Goal: Information Seeking & Learning: Find specific fact

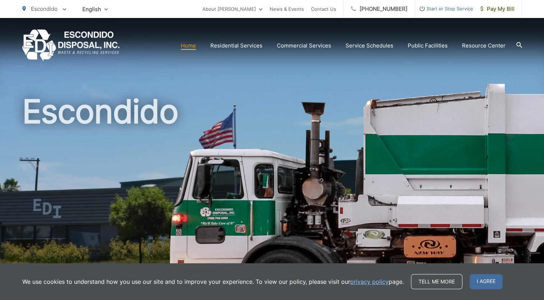
click at [314, 91] on div "Escondido" at bounding box center [272, 166] width 500 height 297
click at [490, 281] on span "I agree" at bounding box center [486, 281] width 33 height 15
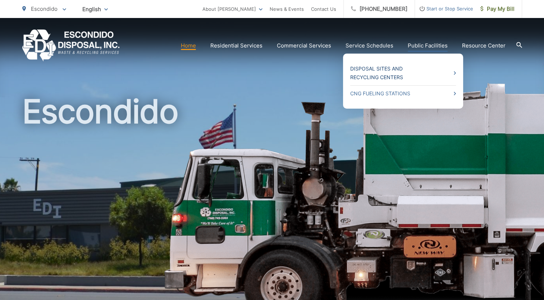
click at [380, 68] on link "Disposal Sites and Recycling Centers" at bounding box center [403, 72] width 106 height 17
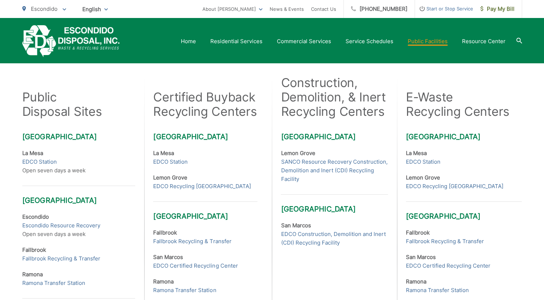
scroll to position [174, 0]
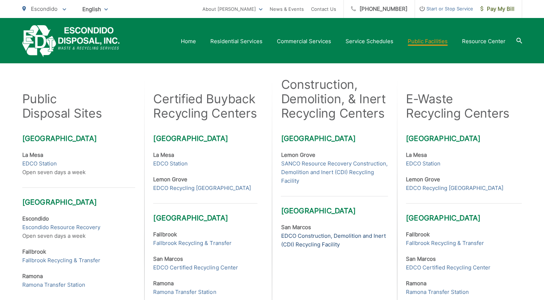
click at [308, 235] on link "EDCO Construction, Demolition and Inert (CDI) Recycling Facility" at bounding box center [334, 240] width 107 height 17
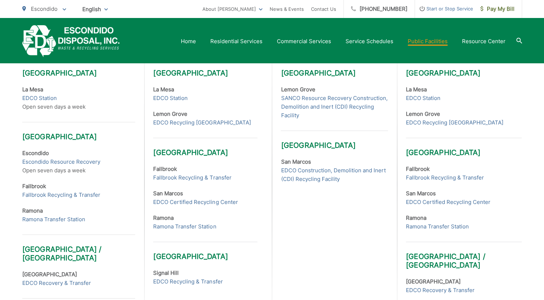
scroll to position [240, 0]
click at [64, 160] on link "Escondido Resource Recovery" at bounding box center [61, 162] width 78 height 9
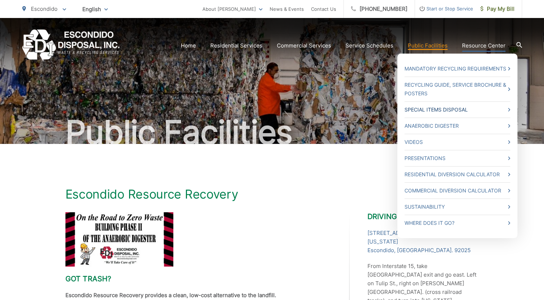
click at [445, 106] on link "Special Items Disposal" at bounding box center [458, 109] width 106 height 9
click at [452, 221] on link "Where Does it Go?" at bounding box center [458, 223] width 106 height 9
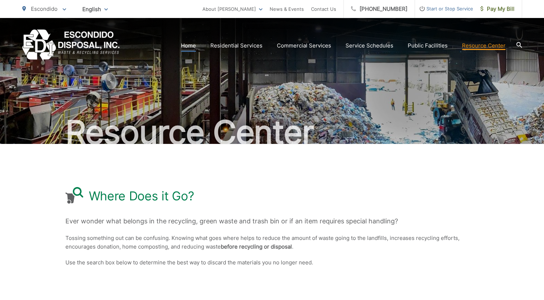
click at [189, 43] on link "Home" at bounding box center [188, 45] width 15 height 9
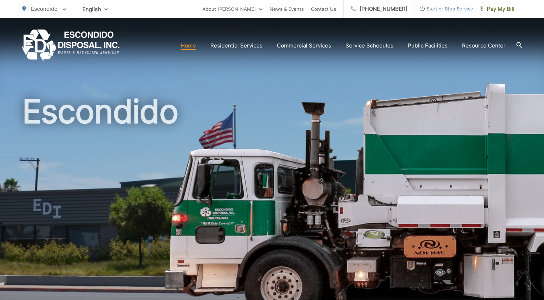
click at [517, 45] on icon at bounding box center [520, 45] width 6 height 6
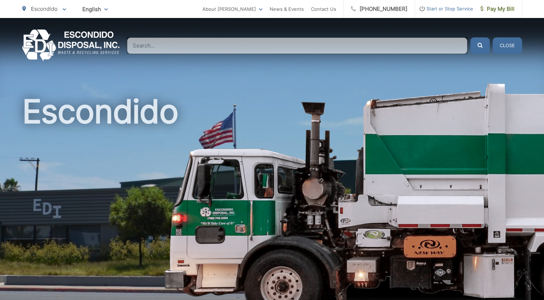
click at [413, 49] on input "Search" at bounding box center [297, 45] width 341 height 17
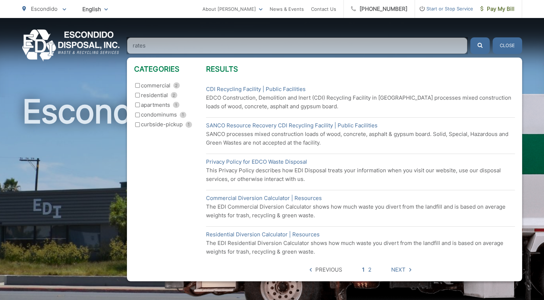
type input "rates"
click at [471, 37] on button "submit" at bounding box center [480, 45] width 19 height 17
click at [137, 95] on input "residential 2" at bounding box center [137, 95] width 5 height 5
checkbox input "true"
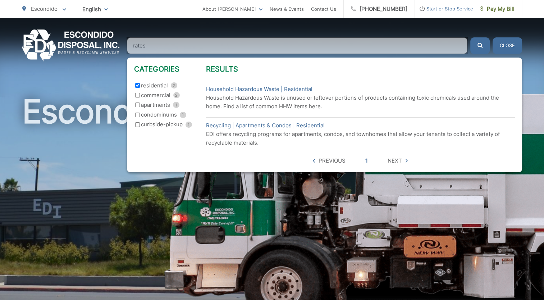
click at [137, 95] on input "commercial 2" at bounding box center [137, 95] width 5 height 5
checkbox input "true"
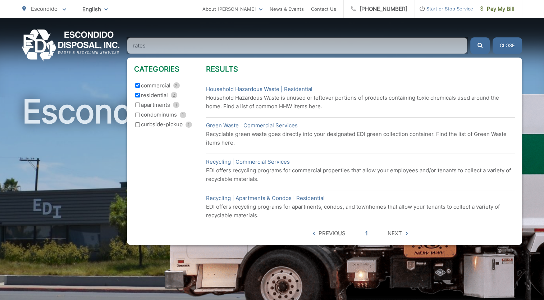
click at [137, 95] on input "residential 2" at bounding box center [137, 95] width 5 height 5
checkbox input "false"
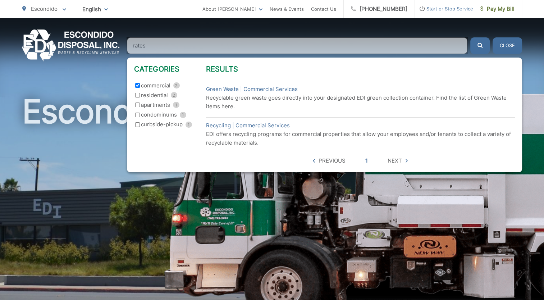
click at [138, 83] on input "commercial 2" at bounding box center [137, 85] width 5 height 5
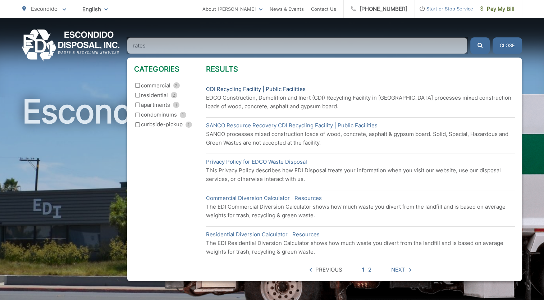
click at [221, 88] on link "CDI Recycling Facility | Public Facilities" at bounding box center [256, 89] width 100 height 9
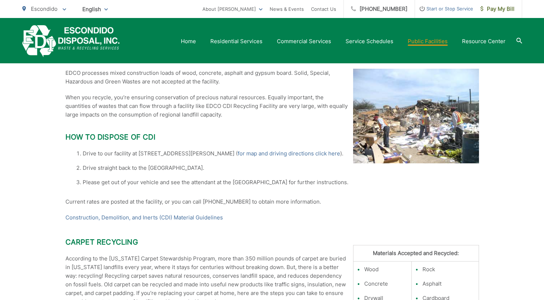
scroll to position [158, 0]
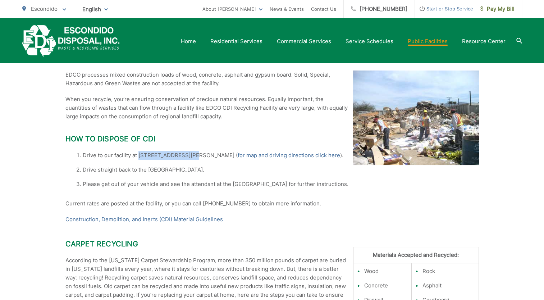
drag, startPoint x: 138, startPoint y: 154, endPoint x: 190, endPoint y: 154, distance: 51.4
click at [190, 154] on li "Drive to our facility at 224 S. Las Posas Rd. ( for map and driving directions …" at bounding box center [272, 155] width 414 height 9
copy li "224 S. Las Posas Rd"
click at [155, 171] on li "Drive straight back to the Recycle Center." at bounding box center [272, 169] width 414 height 9
drag, startPoint x: 139, startPoint y: 154, endPoint x: 192, endPoint y: 155, distance: 53.2
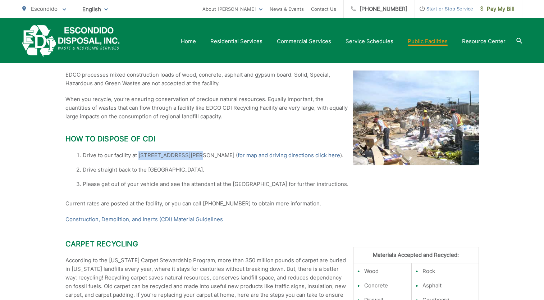
click at [192, 155] on li "Drive to our facility at 224 S. Las Posas Rd. ( for map and driving directions …" at bounding box center [272, 155] width 414 height 9
copy li "224 S. Las Posas Rd."
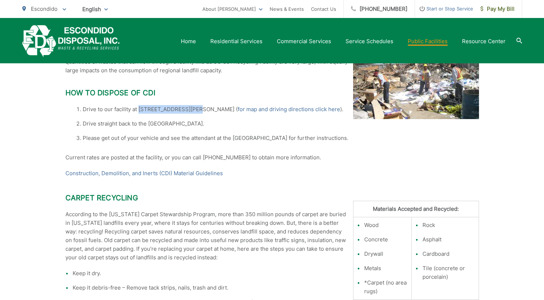
scroll to position [189, 0]
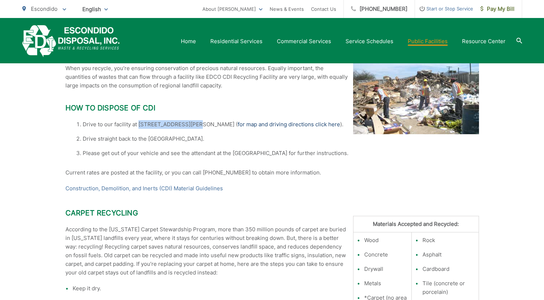
click at [238, 123] on link "for map and driving directions click here" at bounding box center [289, 124] width 103 height 9
click at [95, 186] on link "Construction, Demolition, and Inerts (CDI) Material Guidelines" at bounding box center [144, 188] width 158 height 9
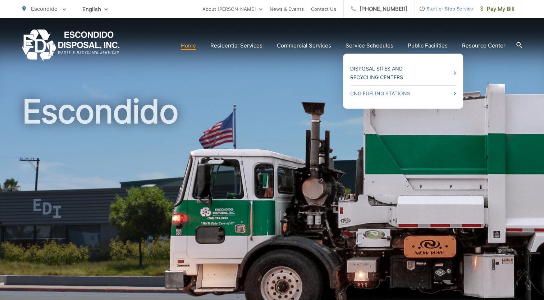
click at [390, 68] on link "Disposal Sites and Recycling Centers" at bounding box center [403, 72] width 106 height 17
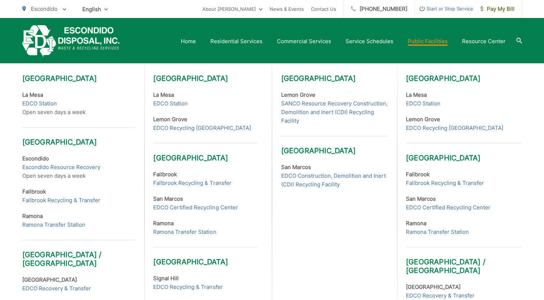
scroll to position [235, 0]
click at [313, 174] on link "EDCO Construction, Demolition and Inert (CDI) Recycling Facility" at bounding box center [334, 180] width 107 height 17
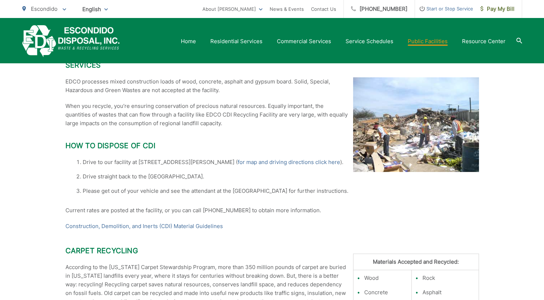
scroll to position [151, 0]
click at [186, 226] on link "Construction, Demolition, and Inerts (CDI) Material Guidelines" at bounding box center [144, 226] width 158 height 9
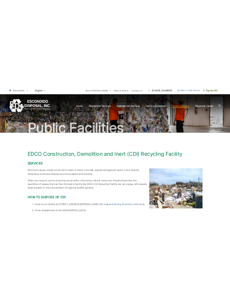
scroll to position [34, 0]
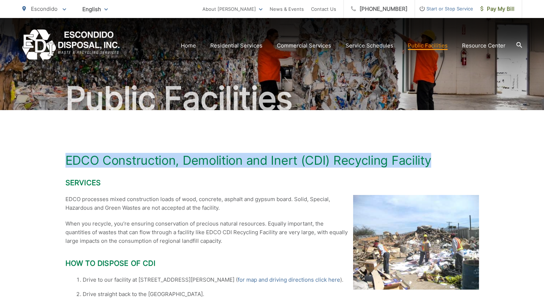
drag, startPoint x: 63, startPoint y: 160, endPoint x: 435, endPoint y: 161, distance: 371.6
copy h1 "EDCO Construction, Demolition and Inert (CDI) Recycling Facility"
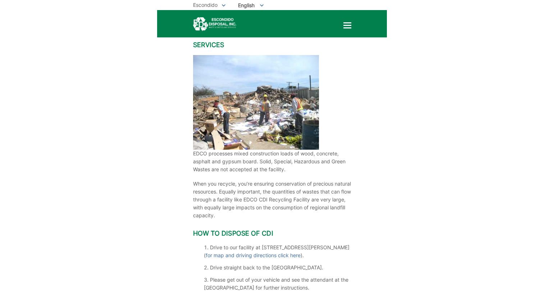
scroll to position [0, 0]
